Goal: Transaction & Acquisition: Download file/media

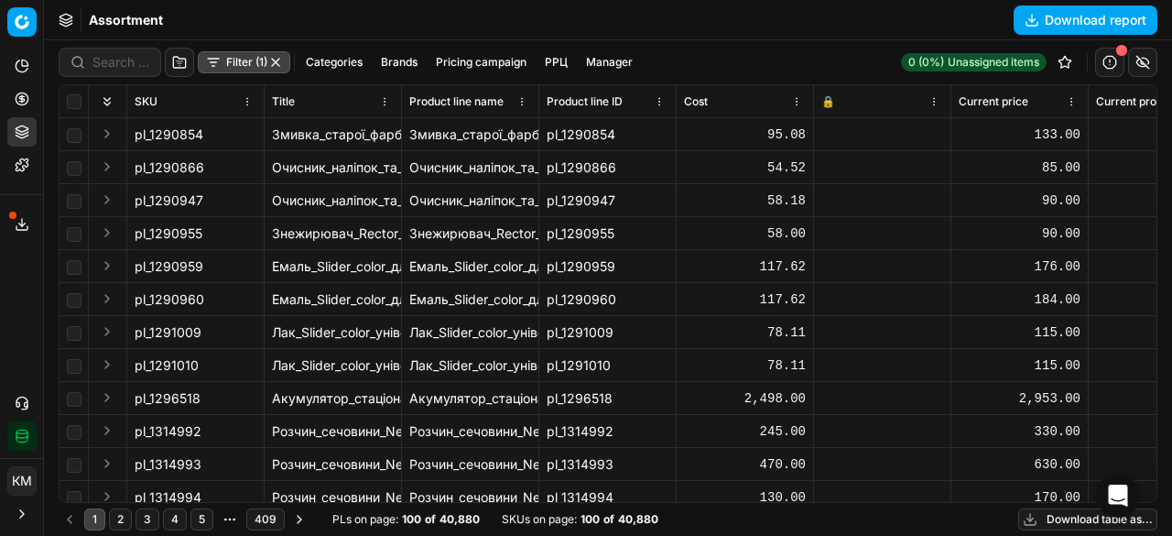
click at [1055, 521] on button "Download table as..." at bounding box center [1088, 519] width 139 height 22
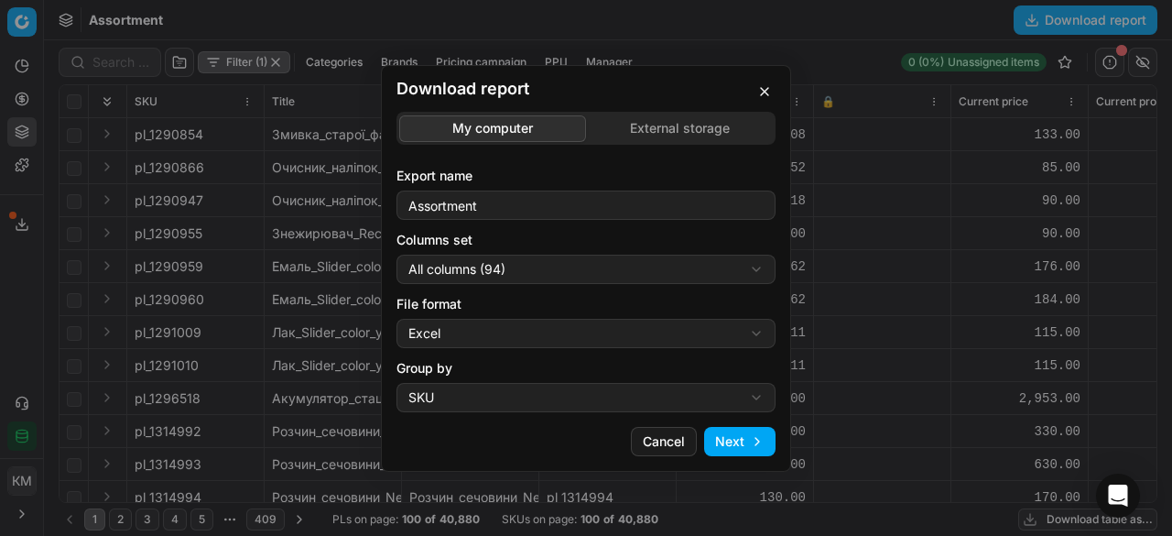
click at [590, 396] on div "Download report My computer External storage Export name Assortment Columns set…" at bounding box center [586, 268] width 1172 height 536
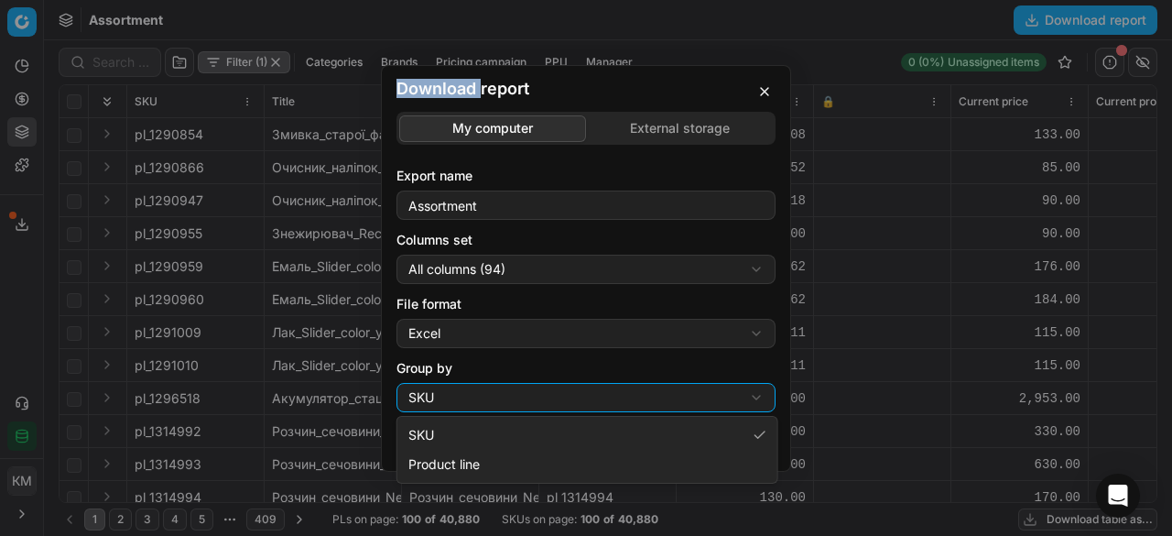
click at [590, 396] on div "Download report My computer External storage Export name Assortment Columns set…" at bounding box center [586, 268] width 1172 height 536
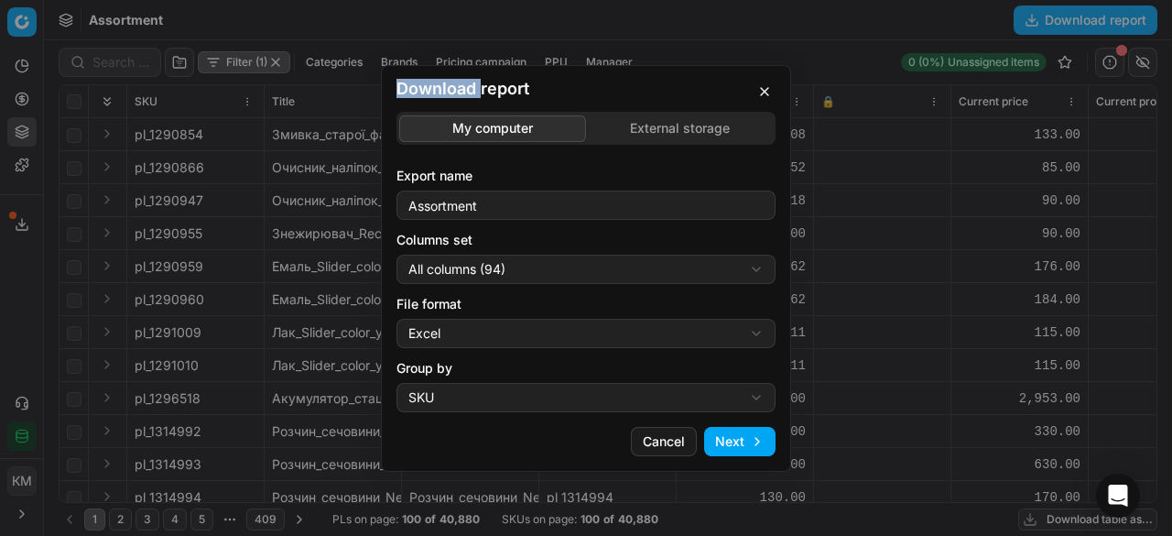
click at [758, 438] on button "Next" at bounding box center [739, 441] width 71 height 29
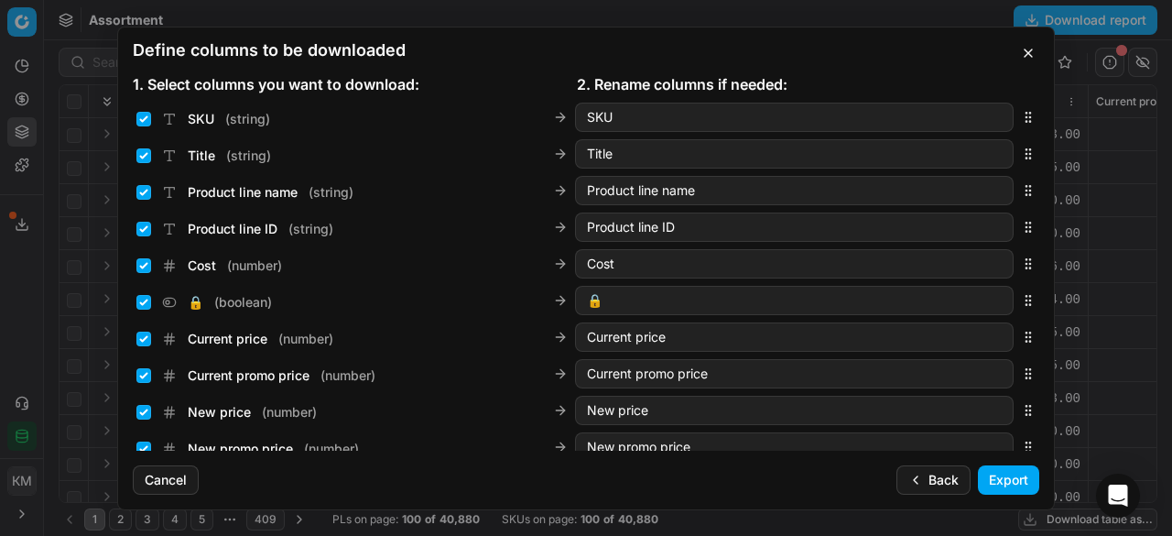
click at [982, 475] on button "Export" at bounding box center [1008, 479] width 61 height 29
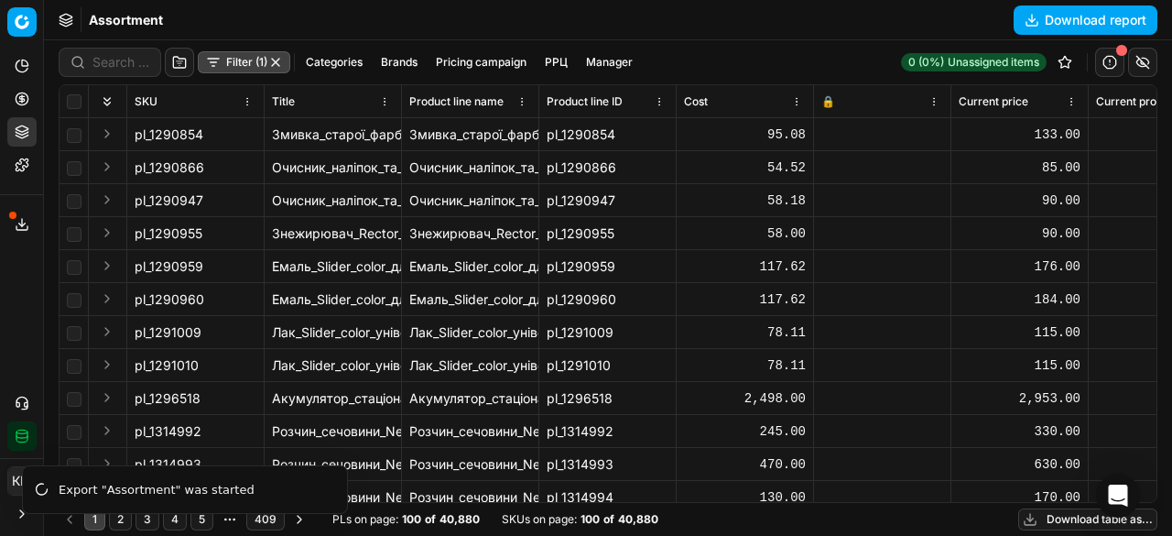
click at [17, 225] on icon at bounding box center [22, 224] width 15 height 15
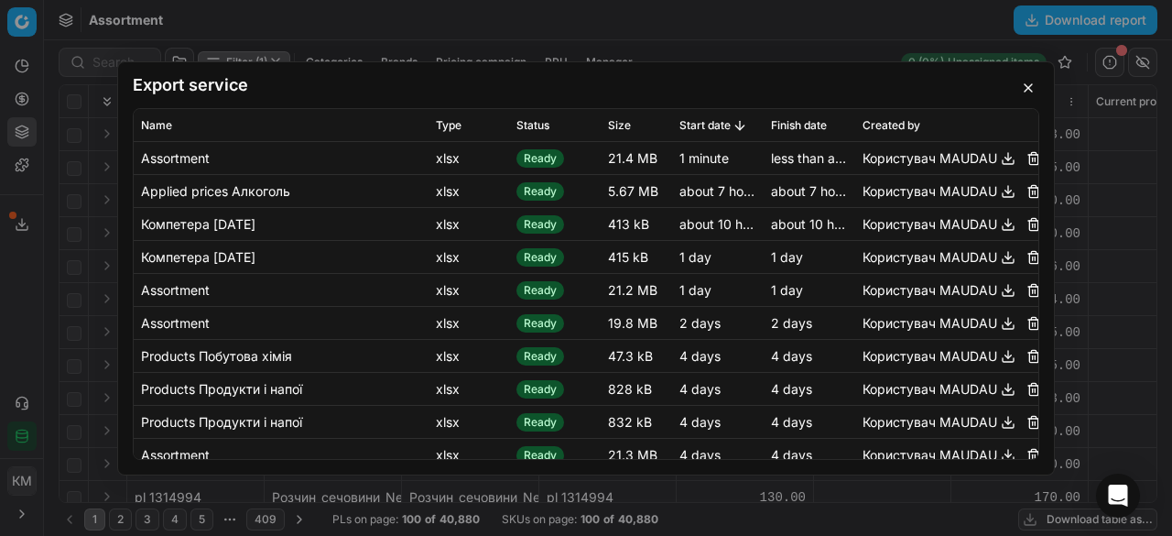
click at [997, 162] on button "button" at bounding box center [1008, 158] width 22 height 22
